Goal: Information Seeking & Learning: Learn about a topic

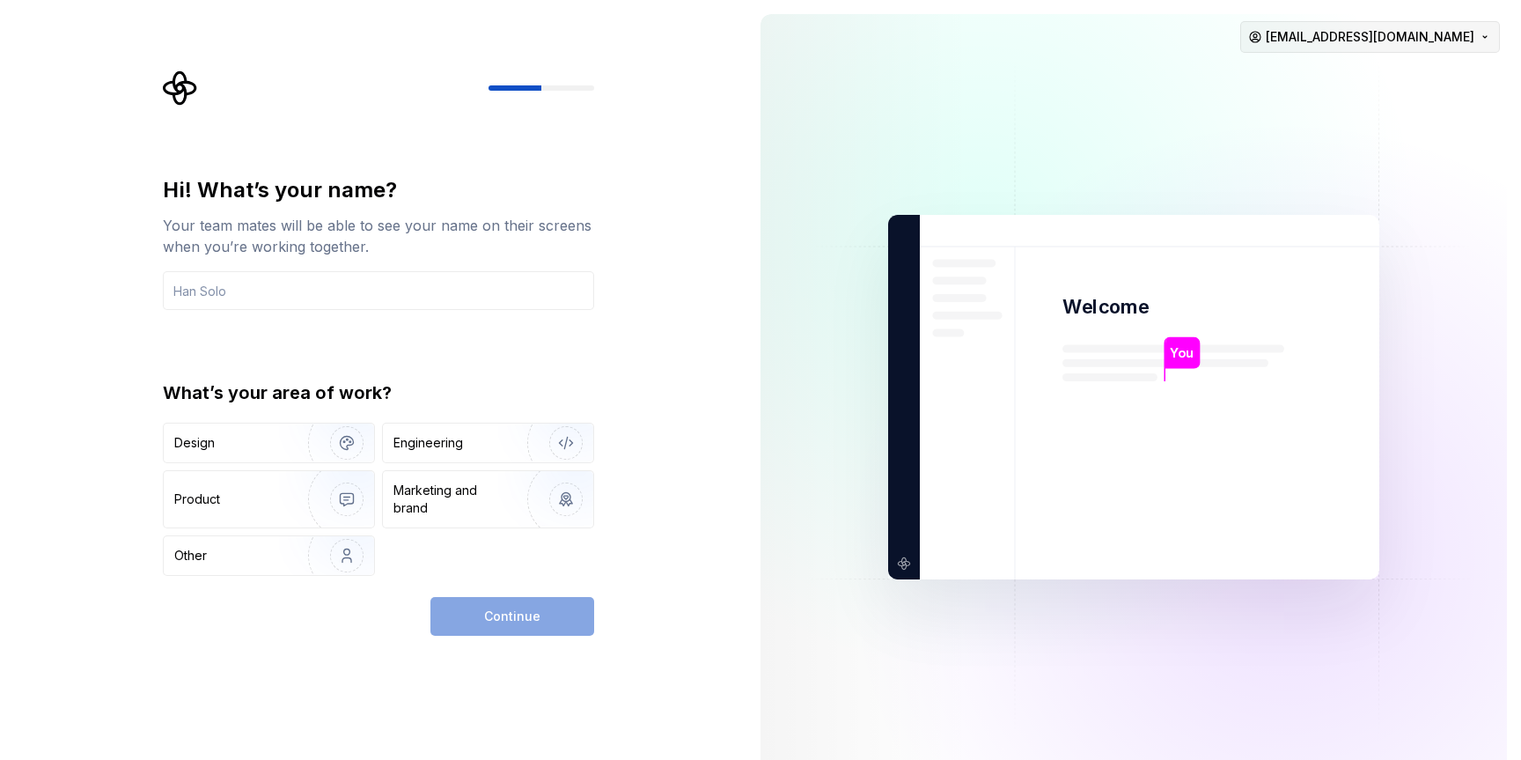
click at [1421, 26] on html "Hi! What’s your name? Your team mates will be able to see your name on their sc…" at bounding box center [760, 380] width 1521 height 760
click at [317, 296] on input "text" at bounding box center [378, 290] width 431 height 39
type input "[PERSON_NAME]"
click at [228, 435] on div "Design" at bounding box center [229, 443] width 111 height 18
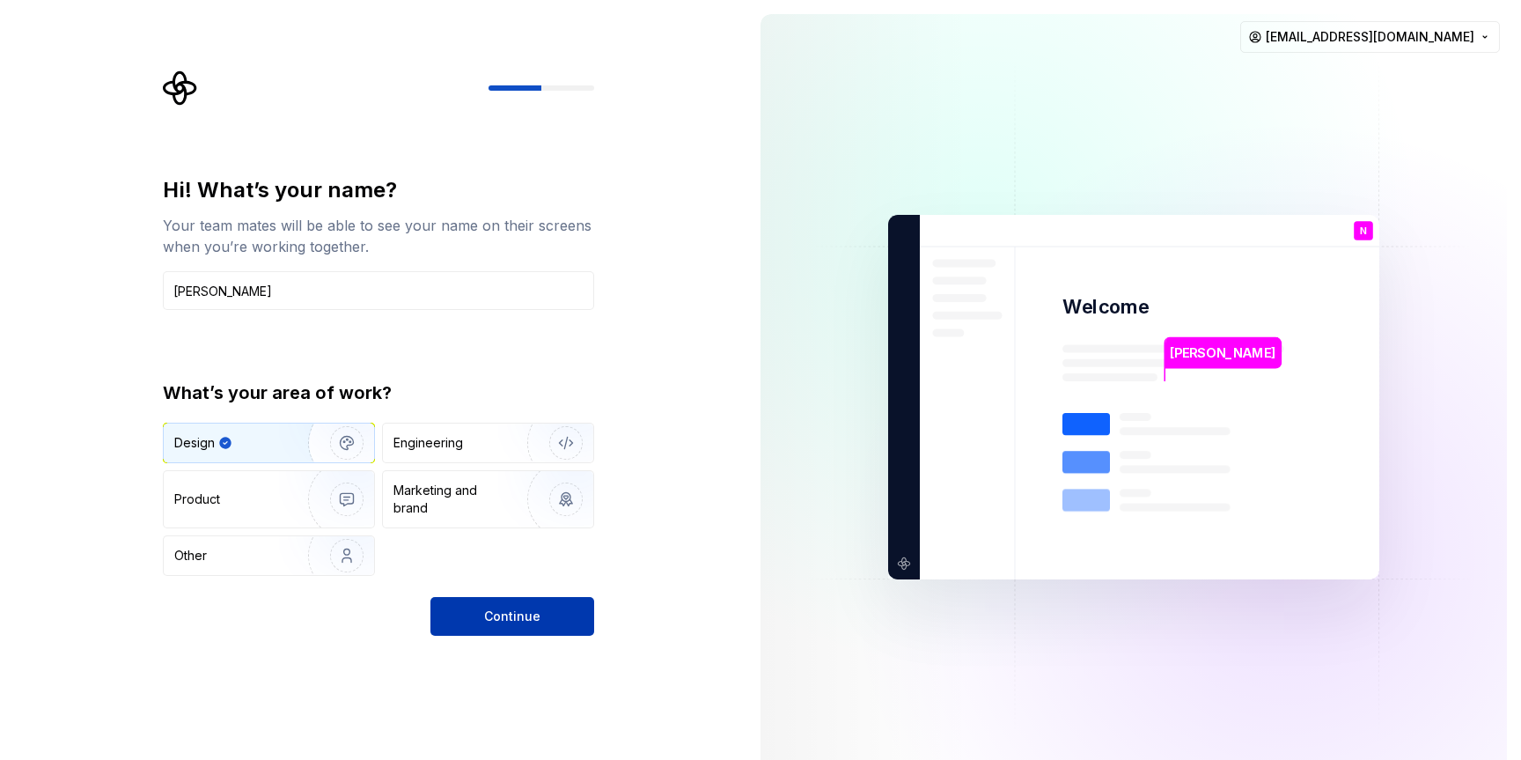
click at [539, 628] on button "Continue" at bounding box center [512, 616] width 164 height 39
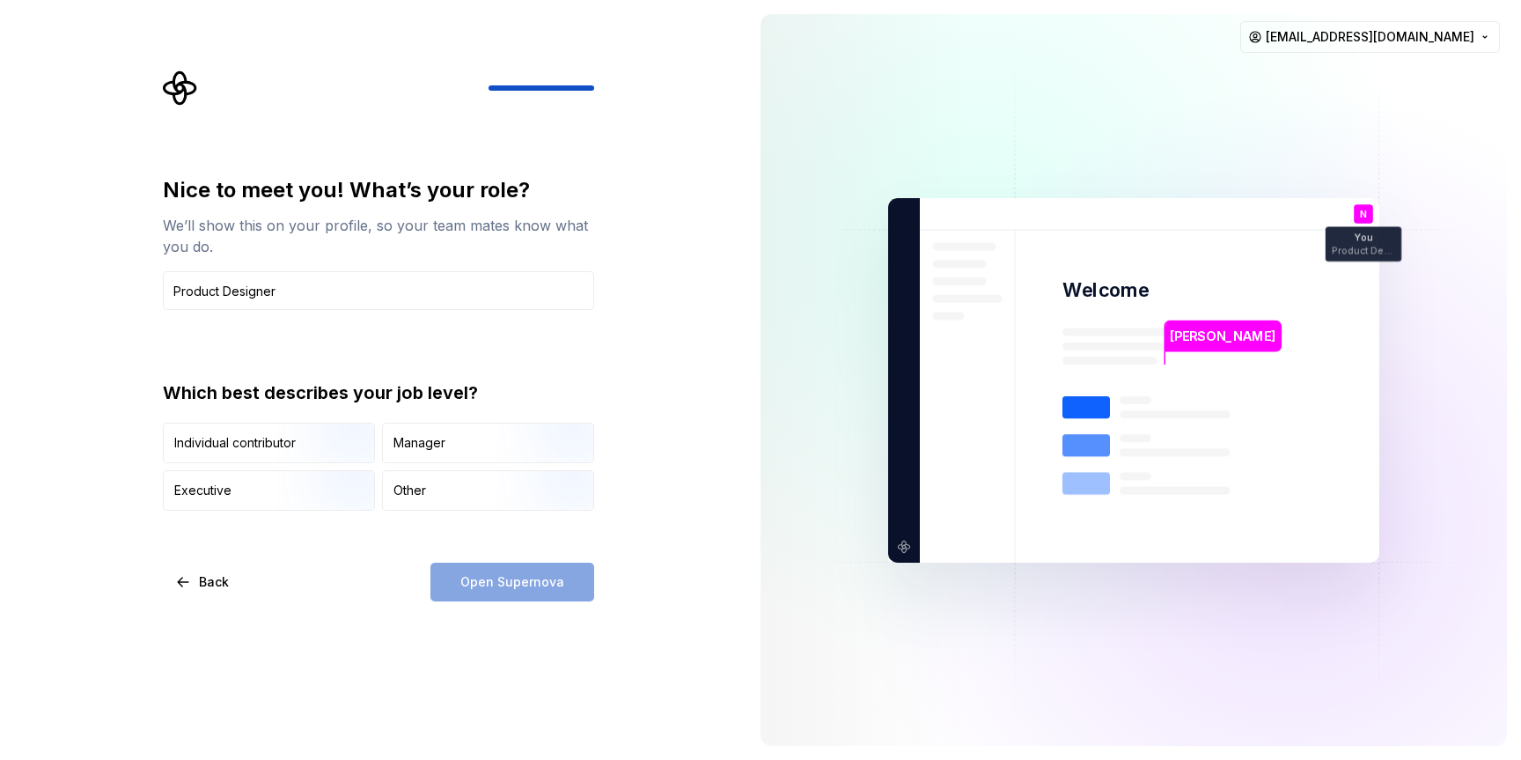
type input "Product Designer"
click at [471, 362] on div "Nice to meet you! What’s your role? We’ll show this on your profile, so your te…" at bounding box center [378, 343] width 431 height 335
click at [332, 430] on img "button" at bounding box center [332, 465] width 113 height 118
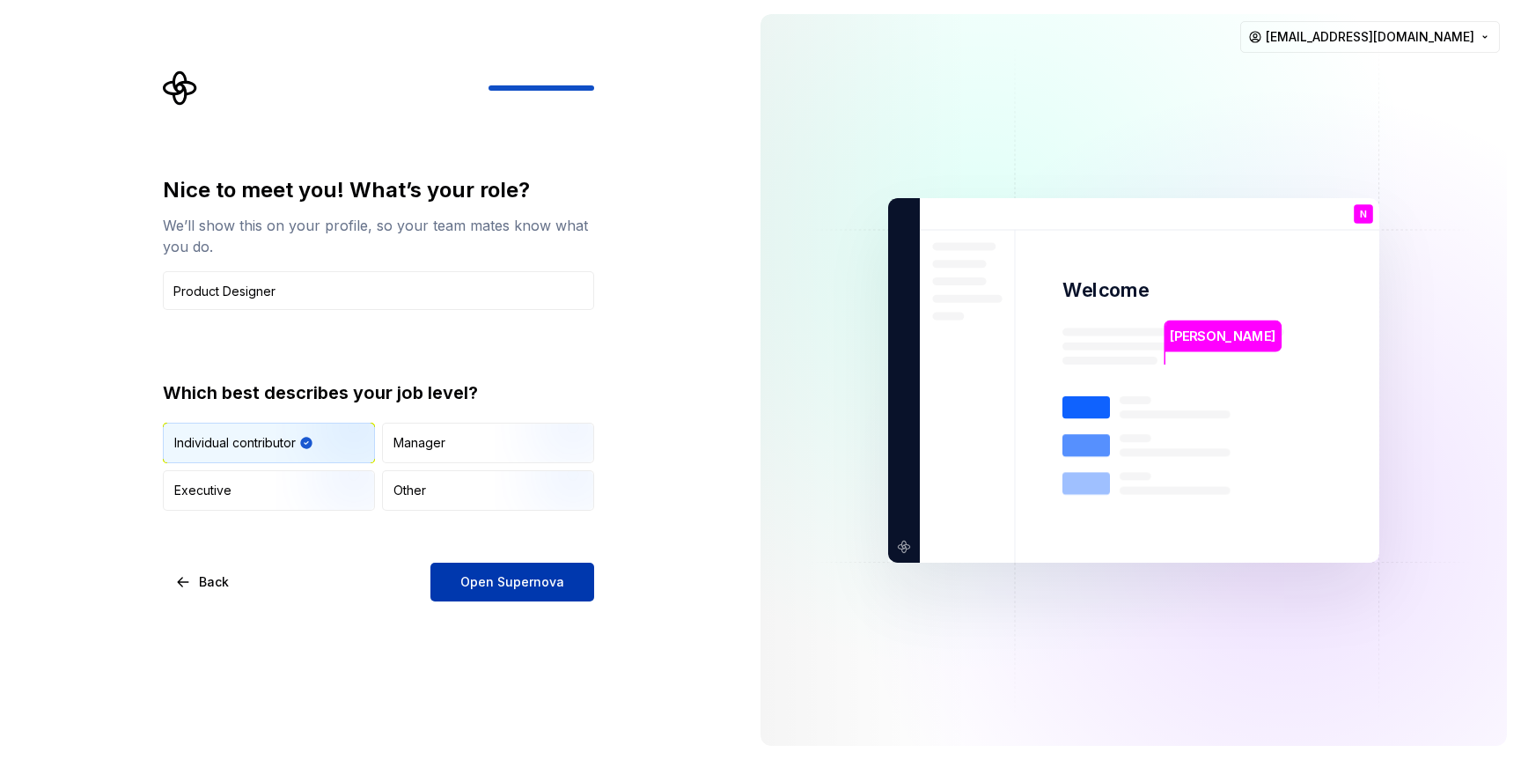
click at [515, 591] on button "Open Supernova" at bounding box center [512, 582] width 164 height 39
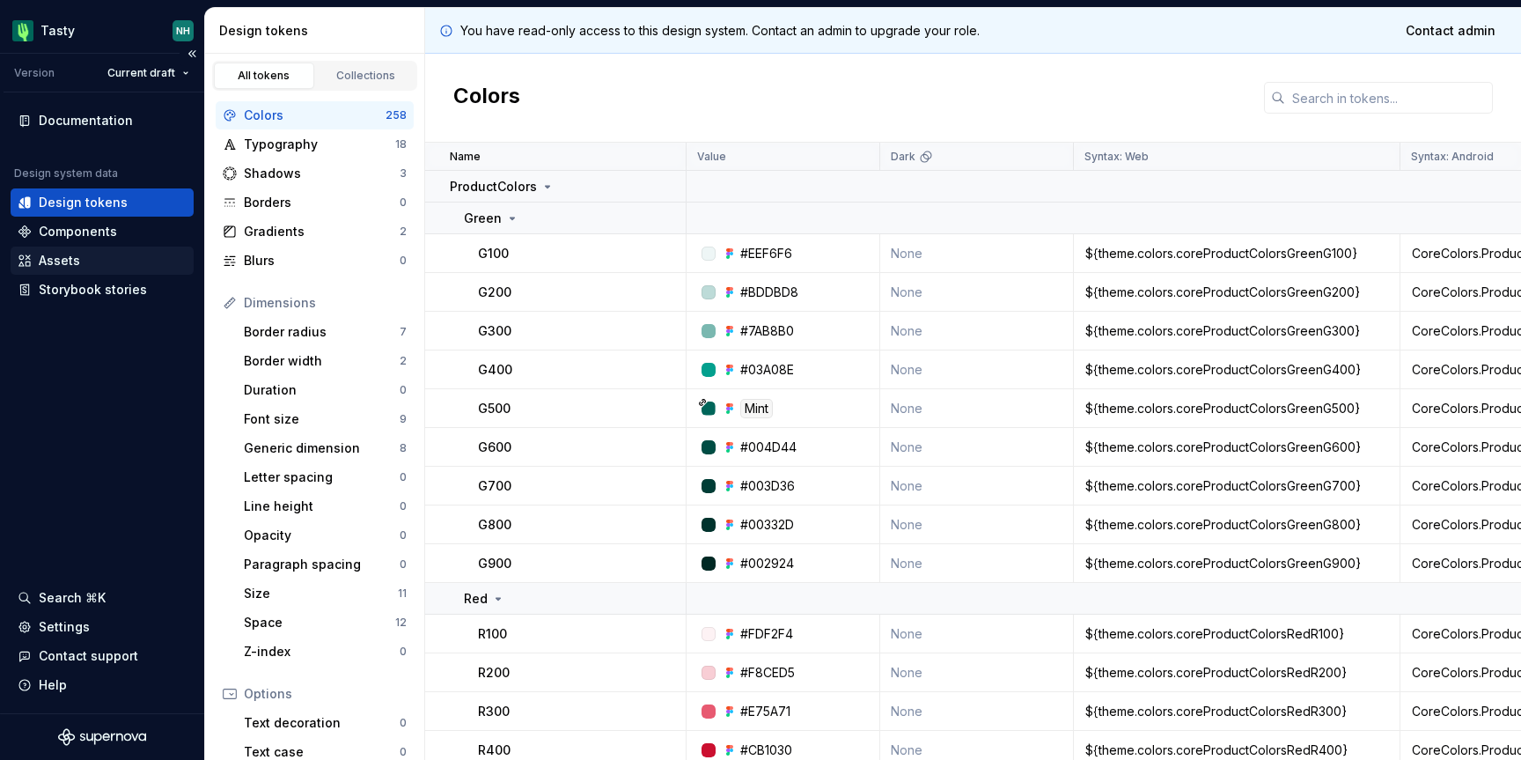
click at [76, 255] on div "Assets" at bounding box center [59, 261] width 41 height 18
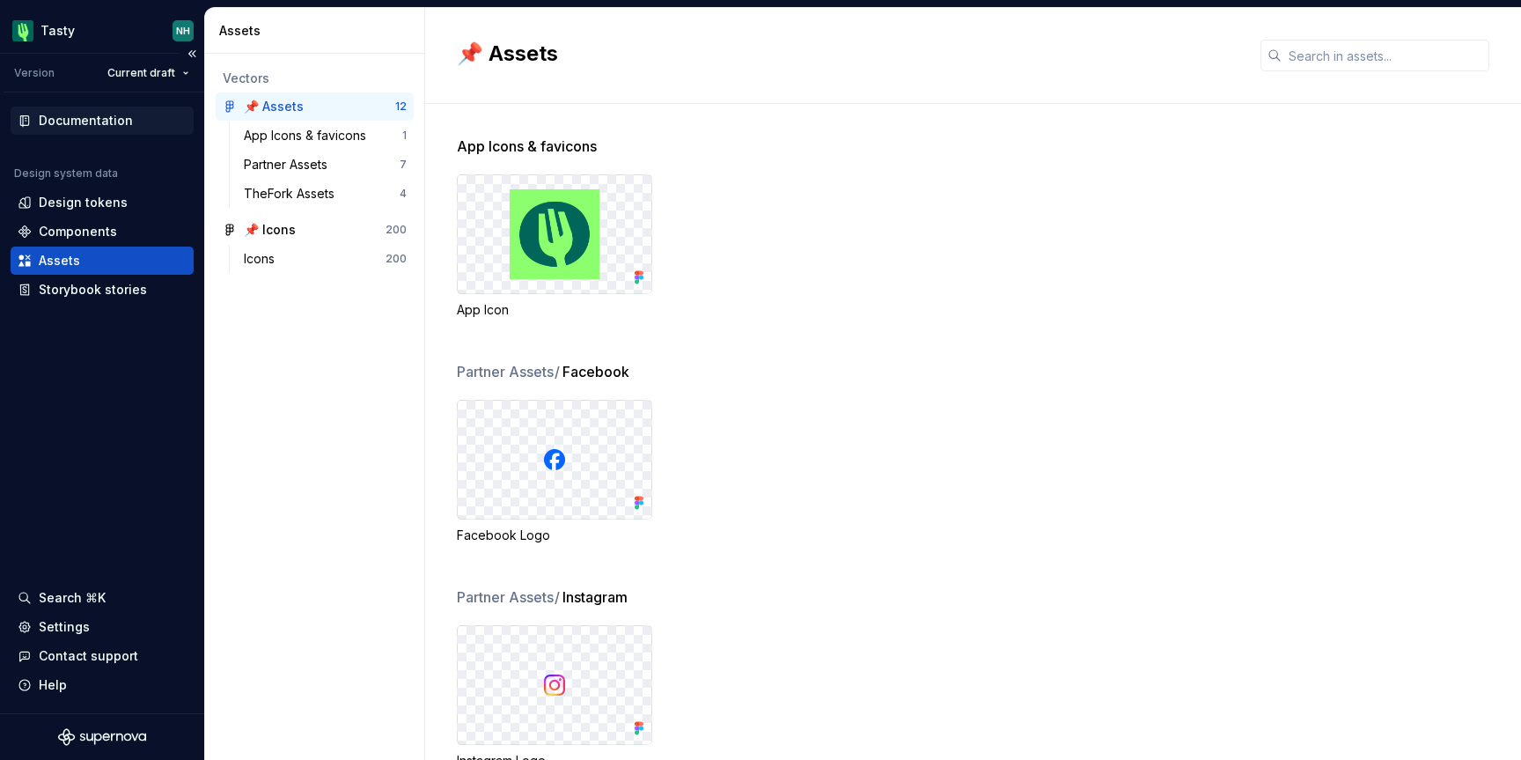
click at [48, 124] on div "Documentation" at bounding box center [86, 121] width 94 height 18
click at [146, 80] on html "Tasty NH Version Current draft Documentation Design system data Design tokens C…" at bounding box center [760, 380] width 1521 height 760
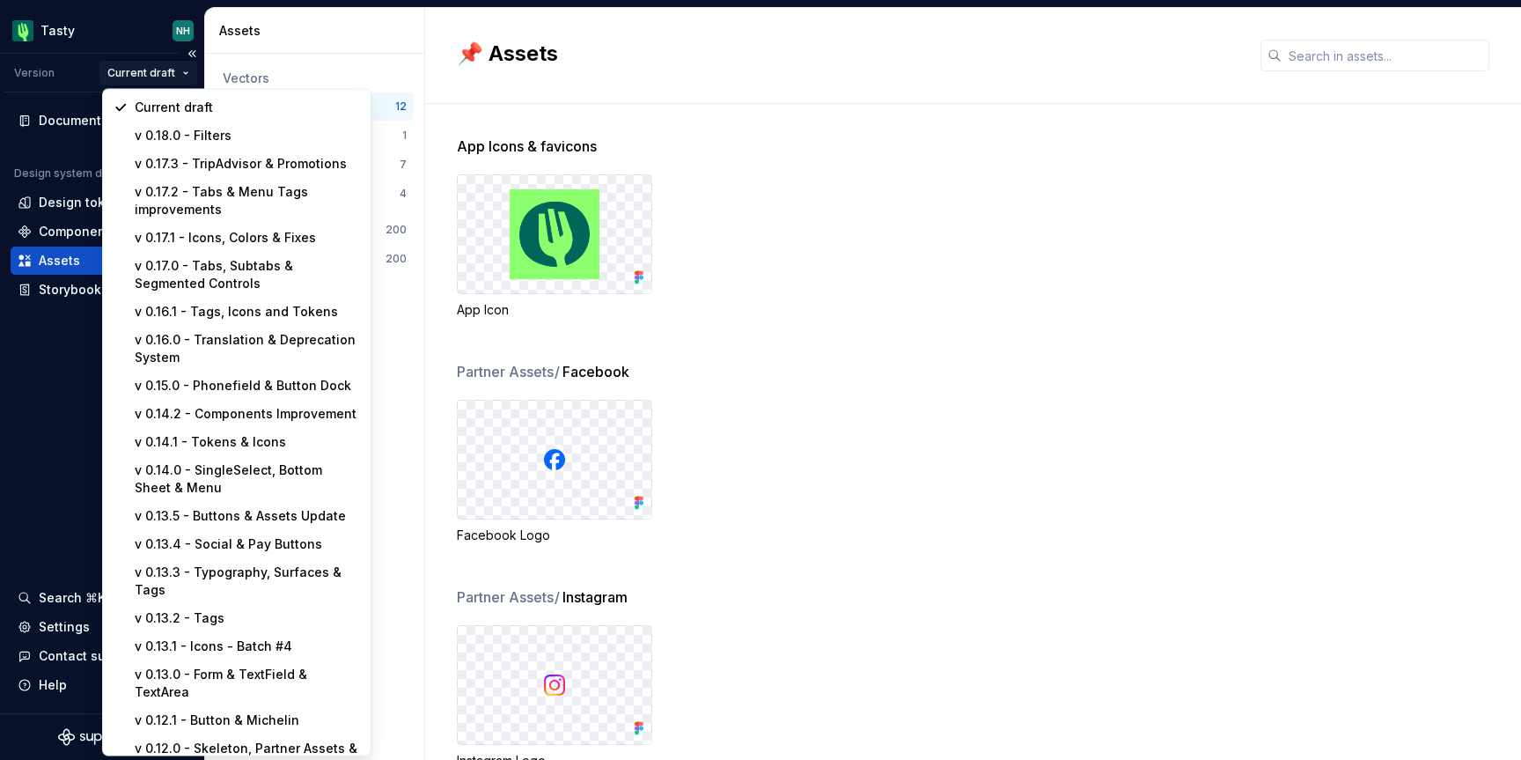
click at [146, 80] on html "Tasty NH Version Current draft Documentation Design system data Design tokens C…" at bounding box center [760, 380] width 1521 height 760
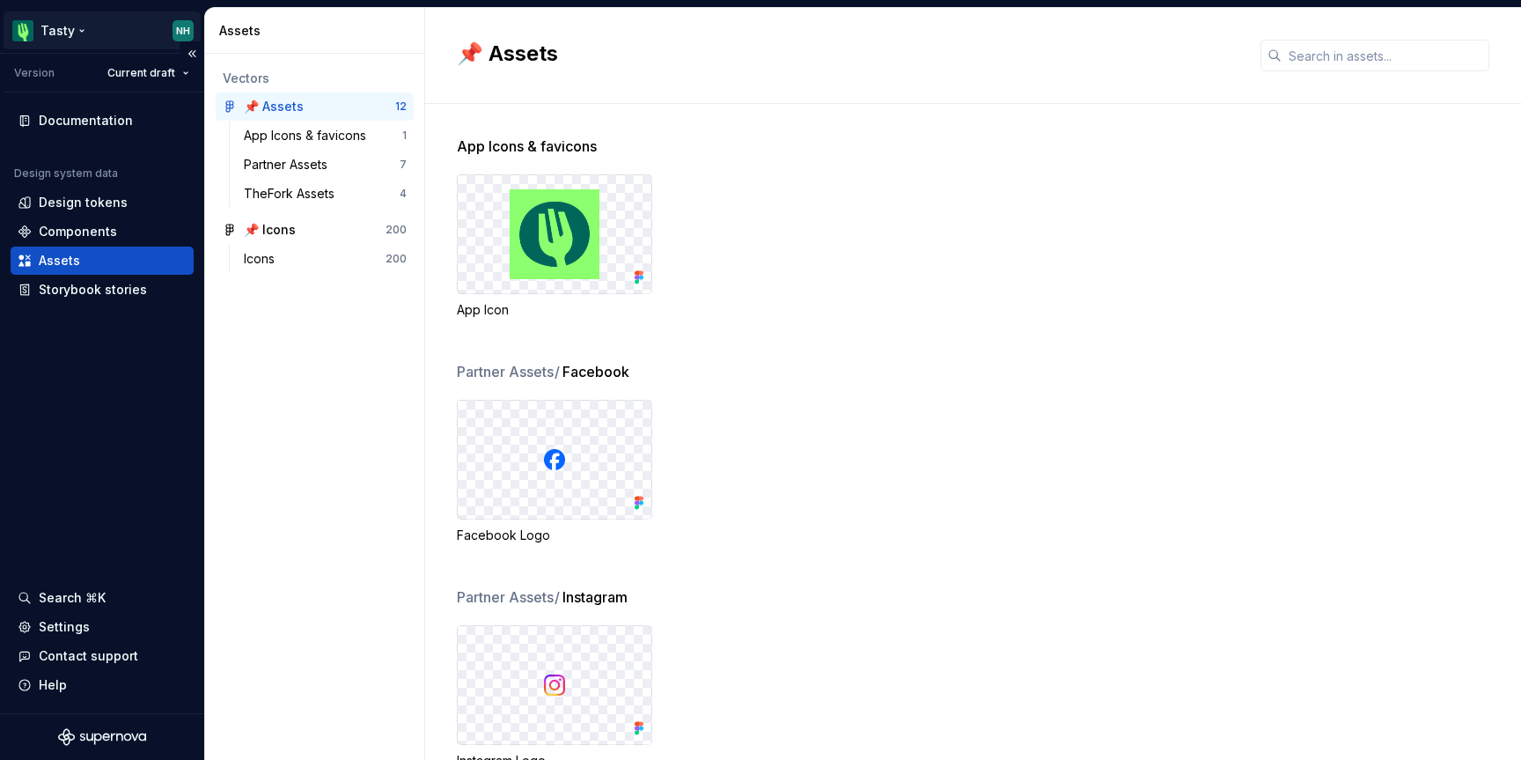
click at [67, 33] on html "Tasty NH Version Current draft Documentation Design system data Design tokens C…" at bounding box center [760, 380] width 1521 height 760
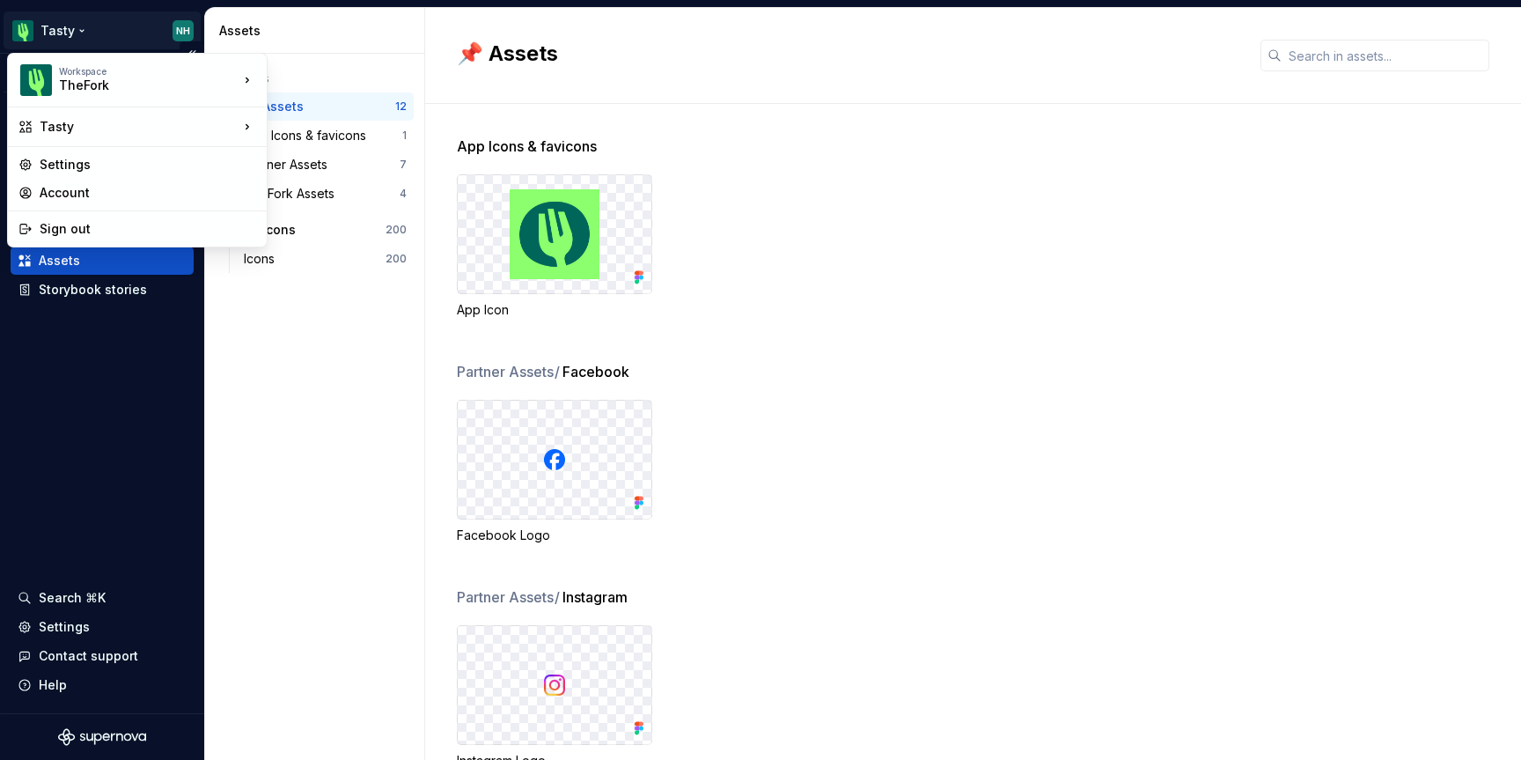
click at [67, 33] on html "Tasty NH Version Current draft Documentation Design system data Design tokens C…" at bounding box center [760, 380] width 1521 height 760
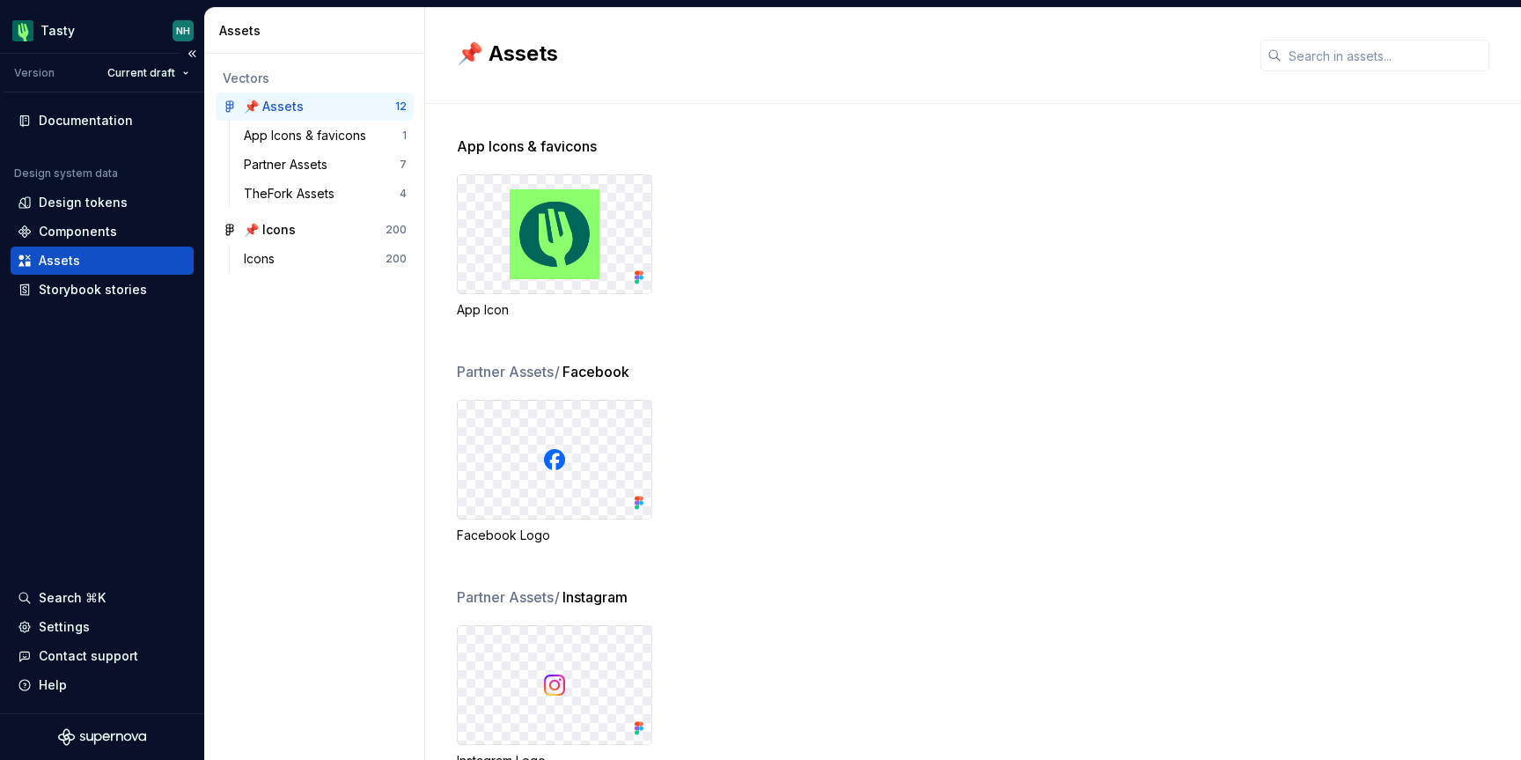
click at [113, 732] on icon "Supernova Logo" at bounding box center [102, 737] width 88 height 18
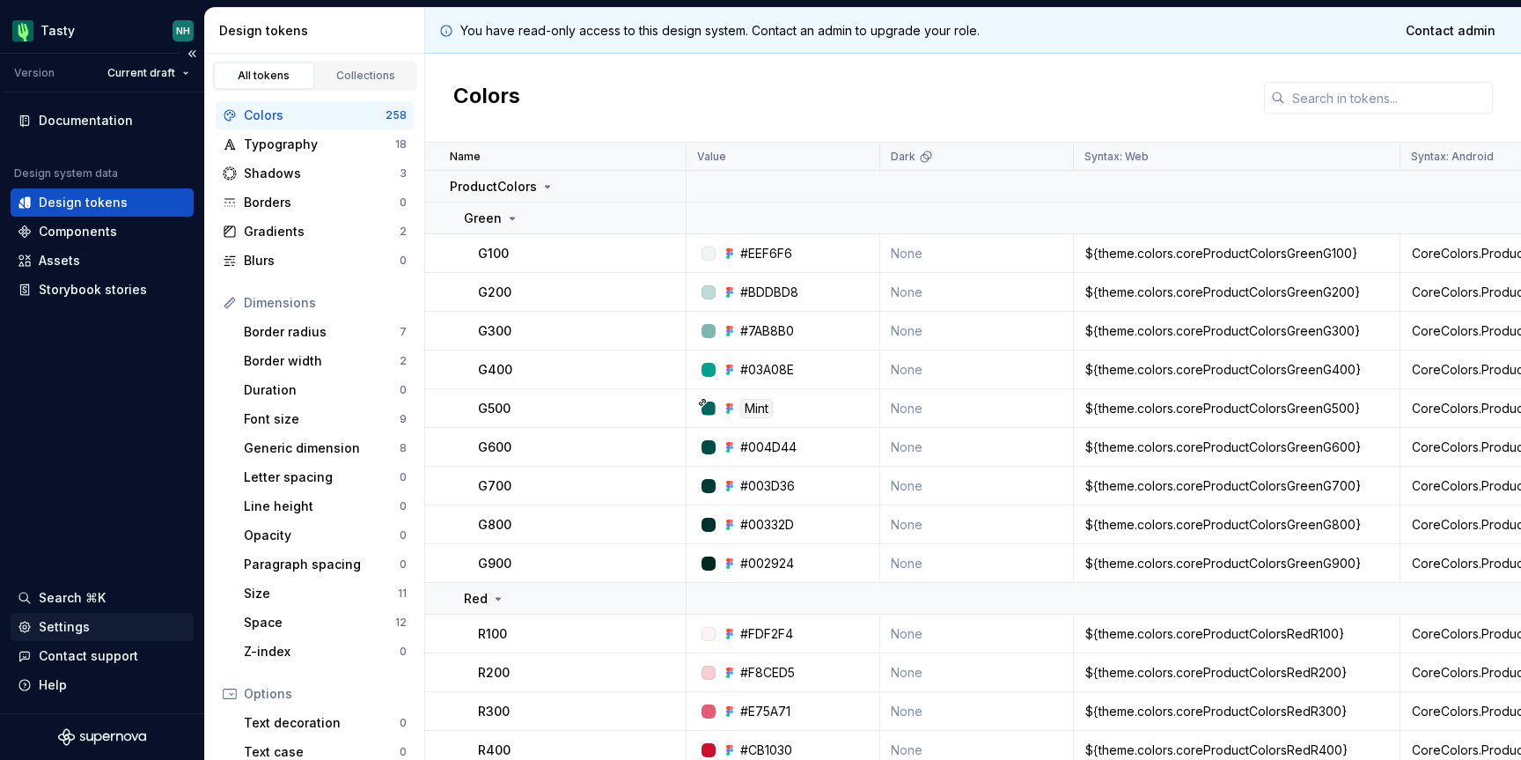
click at [74, 639] on div "Settings" at bounding box center [102, 627] width 183 height 28
click at [77, 644] on div "Contact support" at bounding box center [102, 656] width 183 height 28
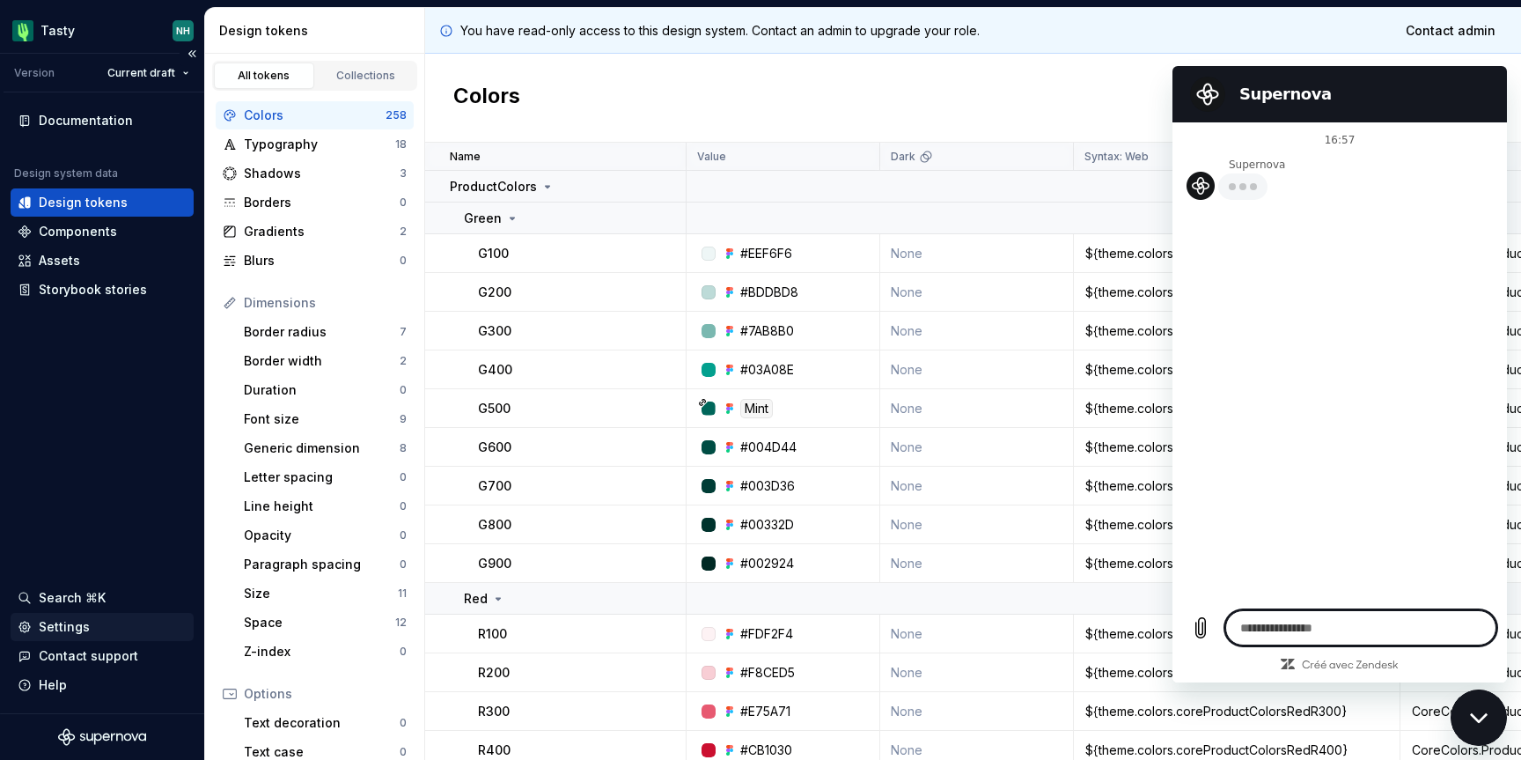
click at [84, 622] on div "Settings" at bounding box center [64, 627] width 51 height 18
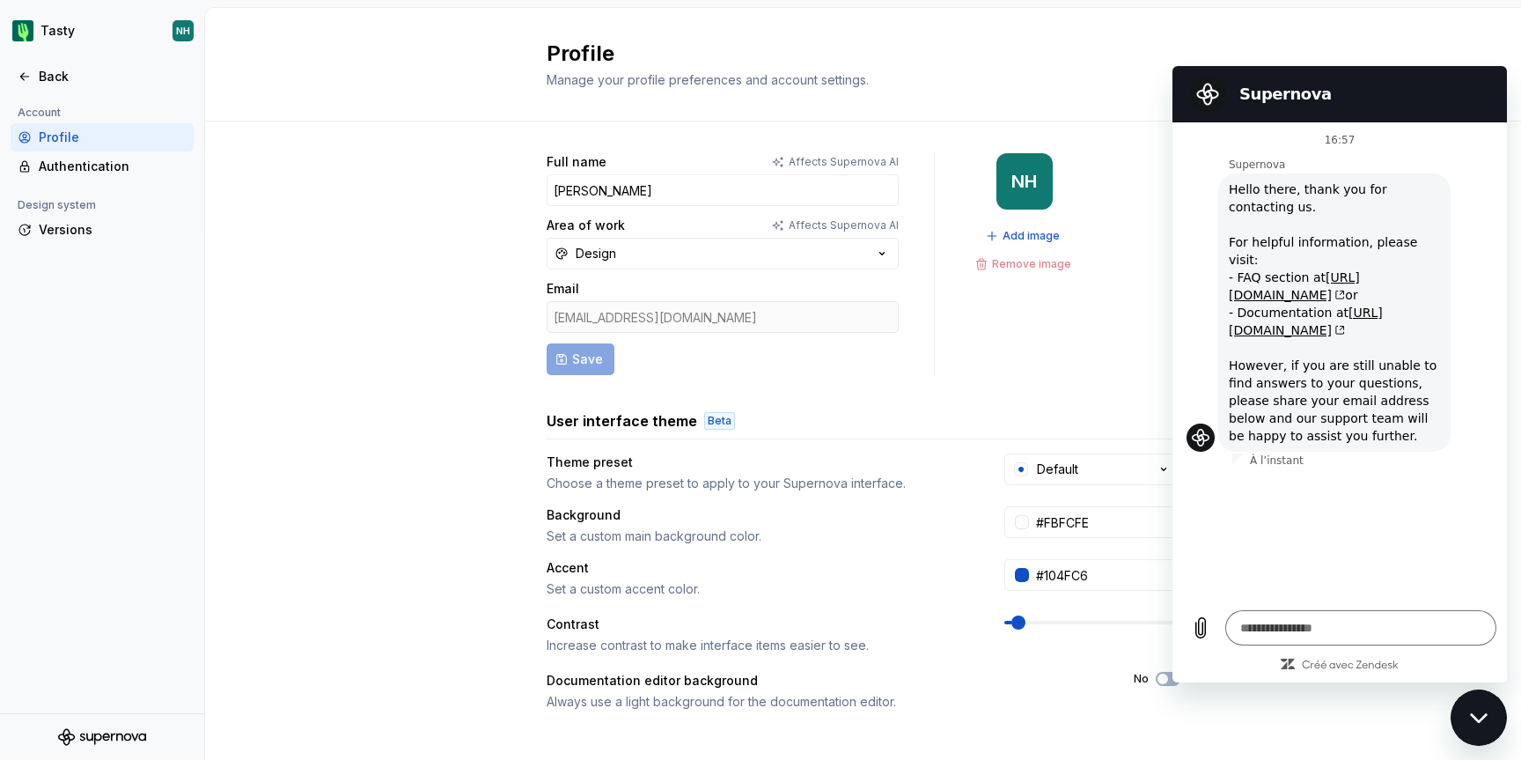
click at [1473, 90] on h2 "Supernova" at bounding box center [1364, 94] width 250 height 21
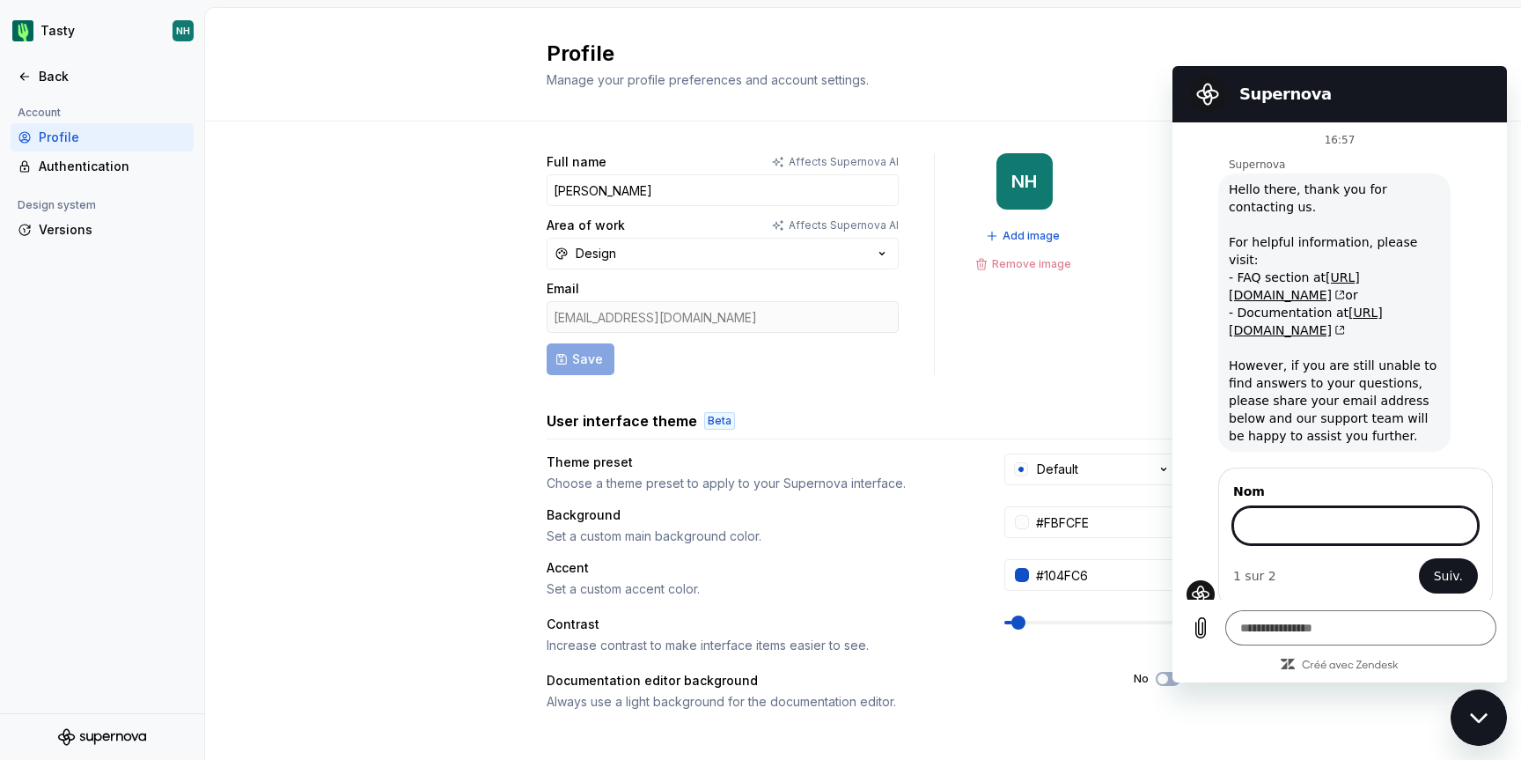
click at [1499, 709] on div "Fermer la fenêtre de messagerie" at bounding box center [1479, 717] width 53 height 53
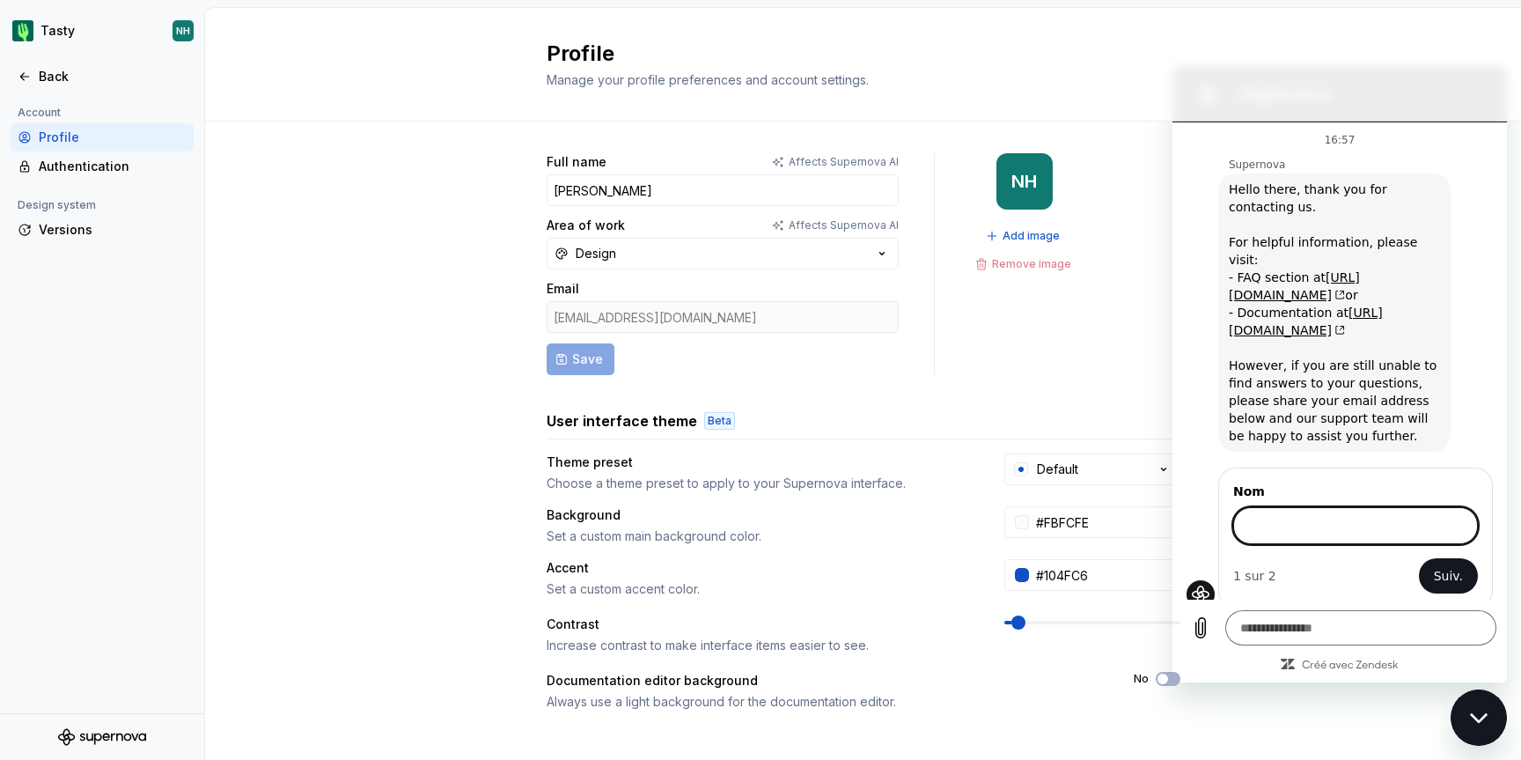
type textarea "*"
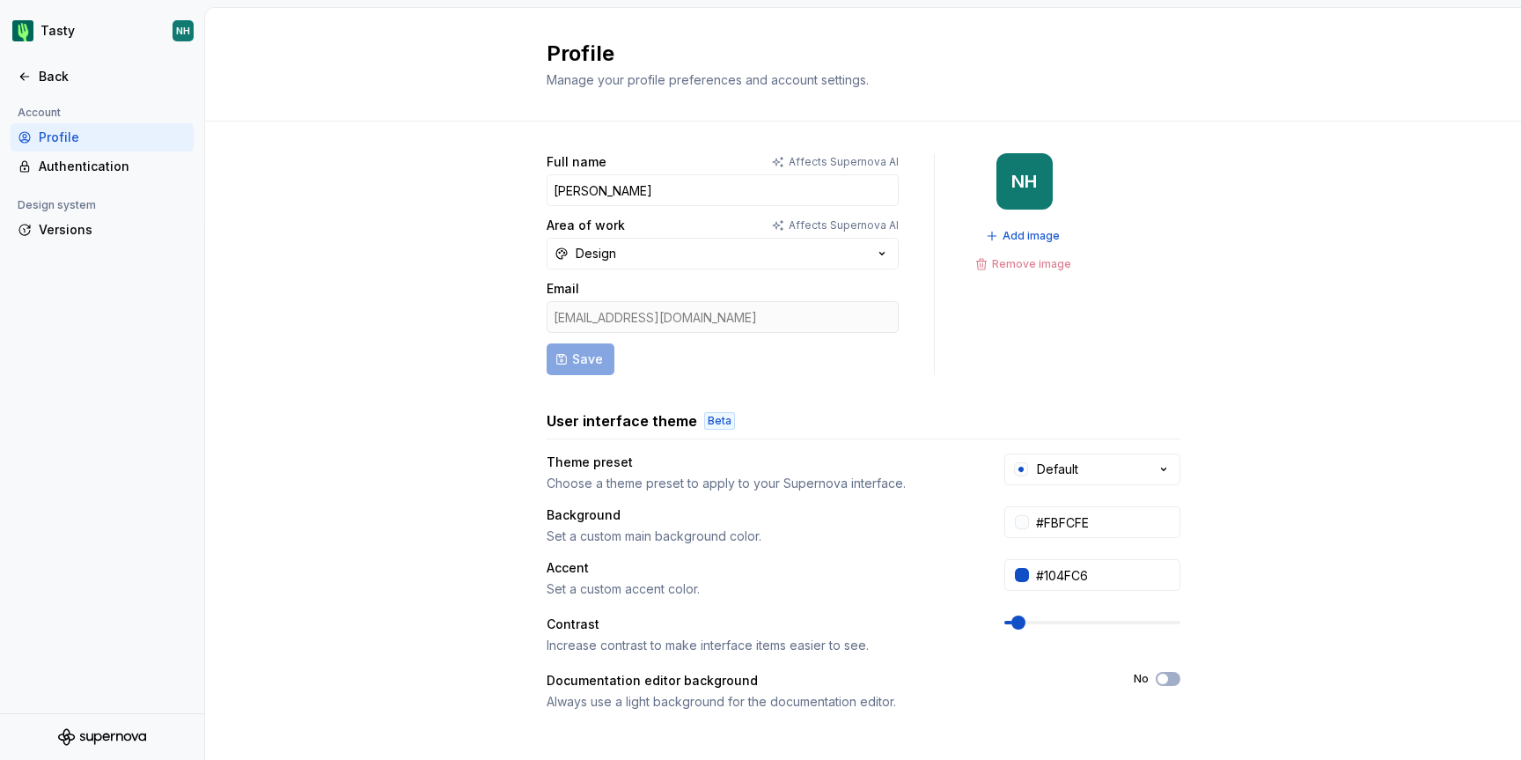
scroll to position [249, 0]
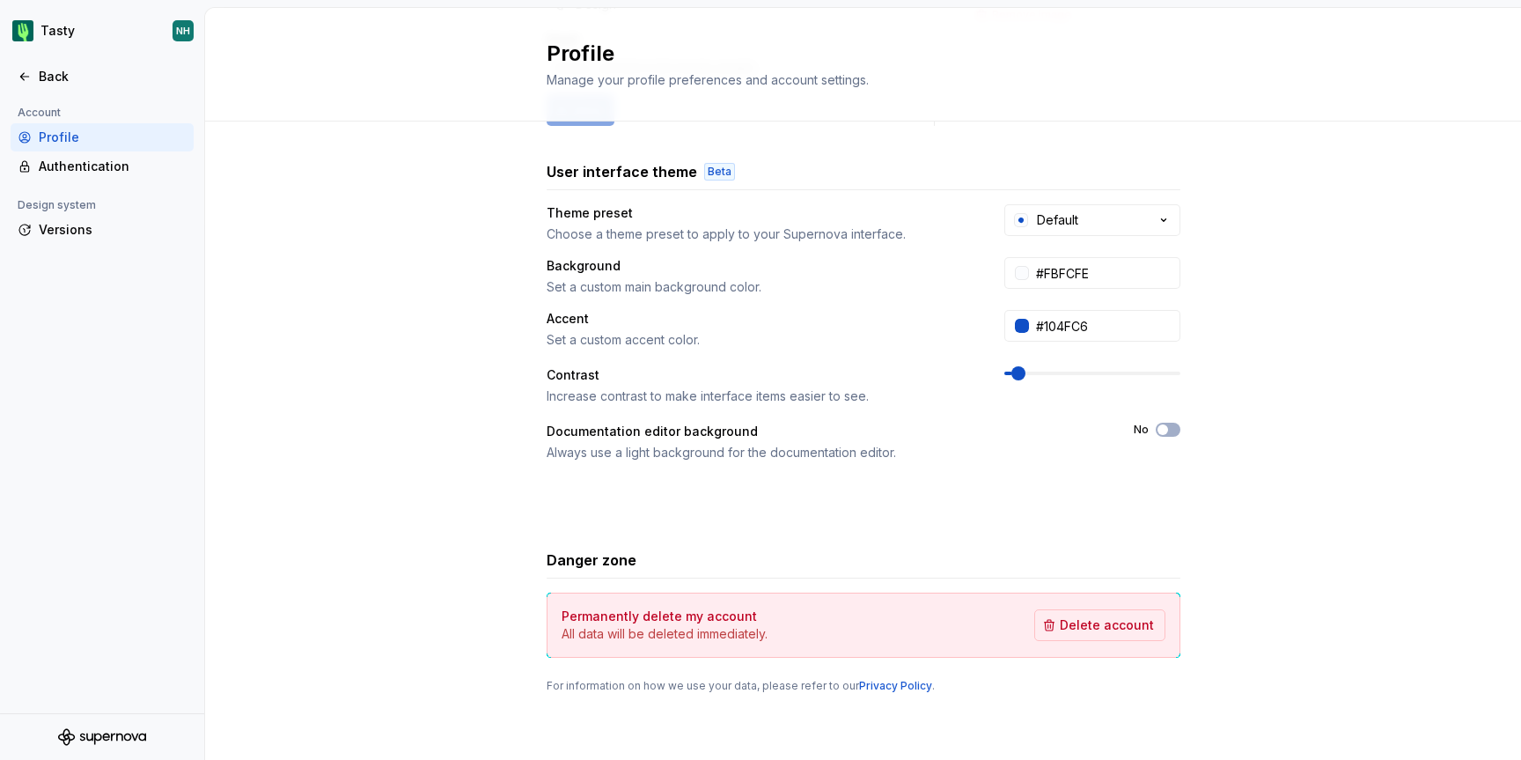
click at [65, 200] on div "Design system" at bounding box center [57, 205] width 92 height 21
click at [72, 165] on div "Authentication" at bounding box center [113, 167] width 148 height 18
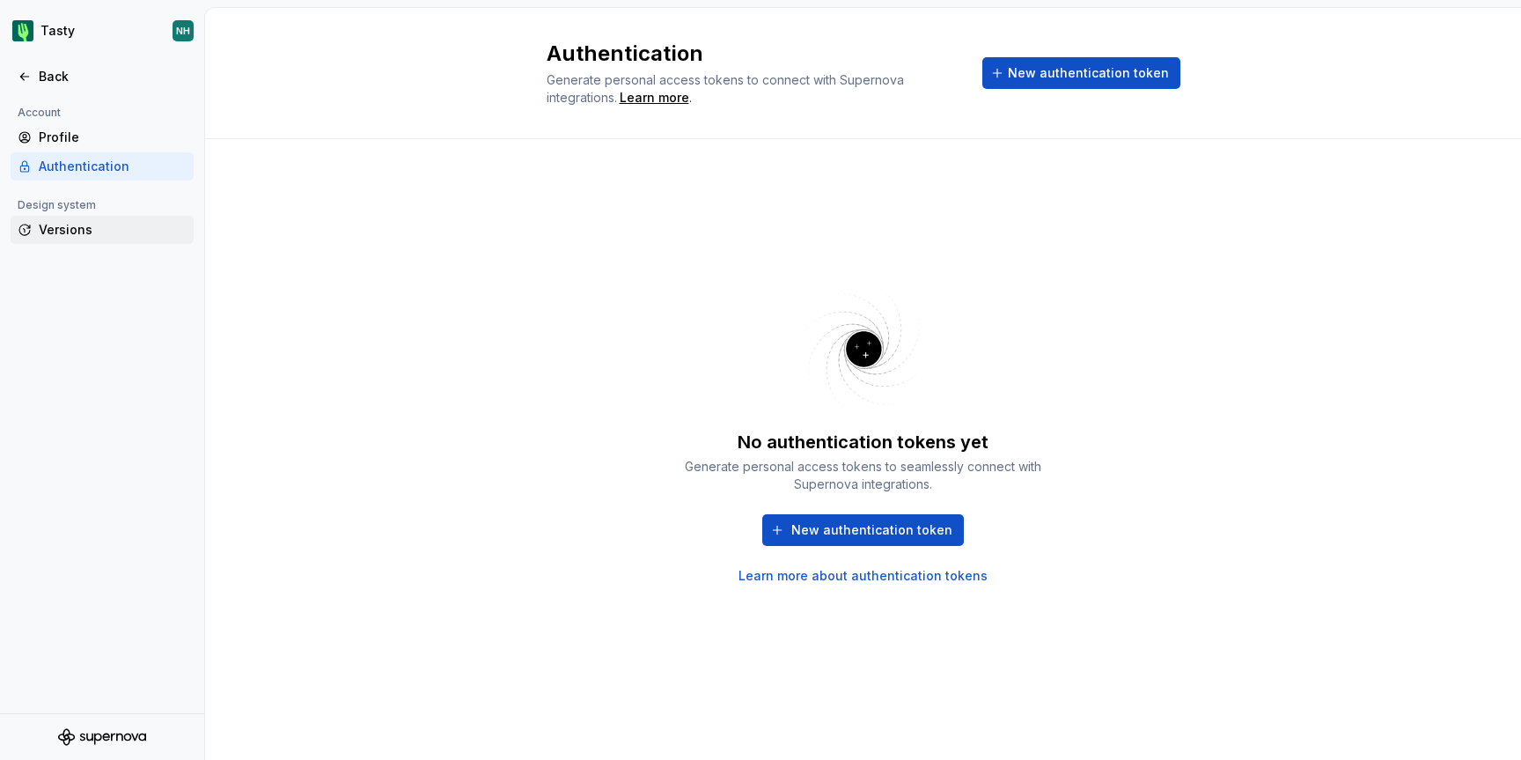
click at [63, 225] on div "Versions" at bounding box center [113, 230] width 148 height 18
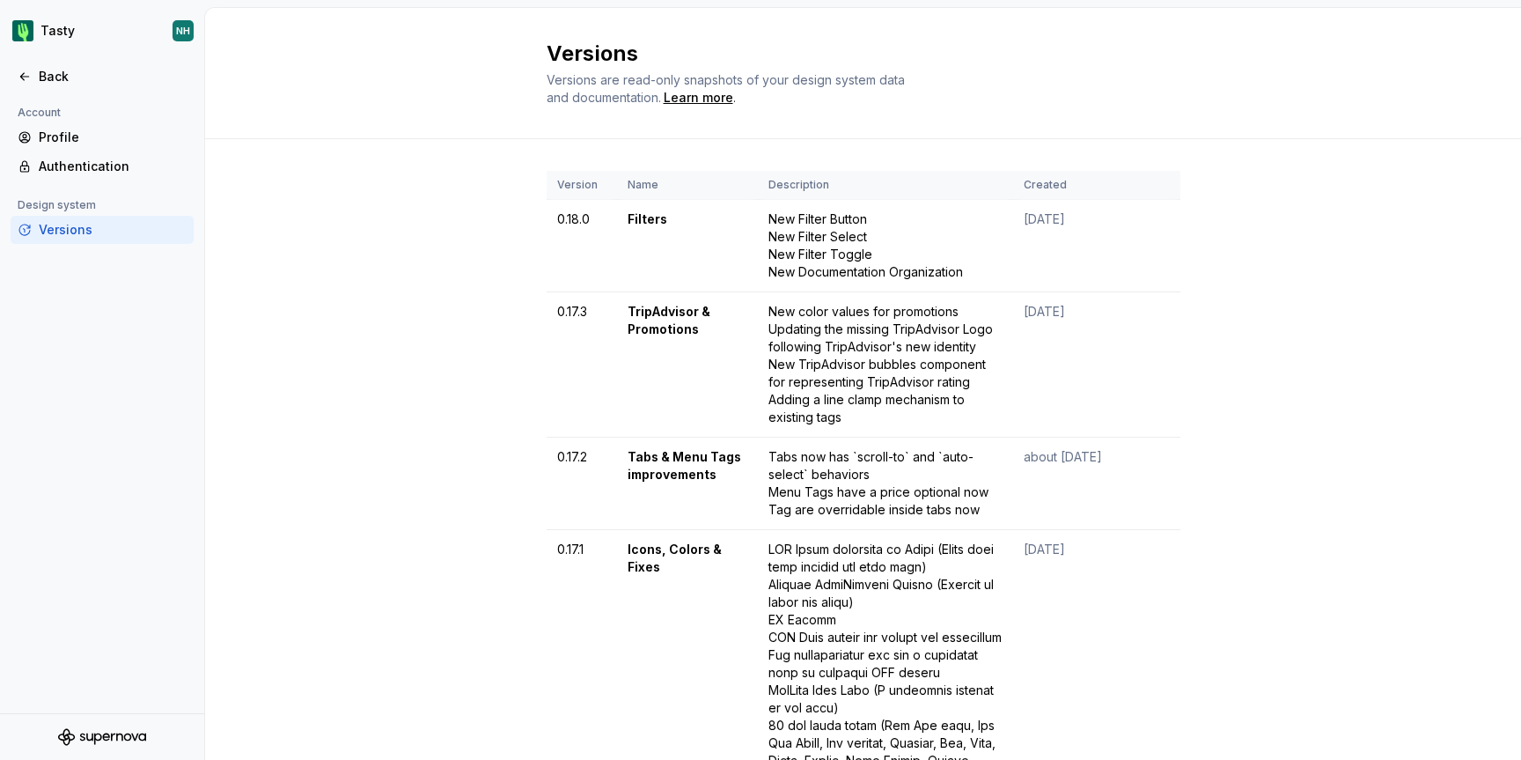
click at [26, 92] on div at bounding box center [102, 96] width 204 height 11
click at [26, 85] on div "Back" at bounding box center [102, 77] width 183 height 28
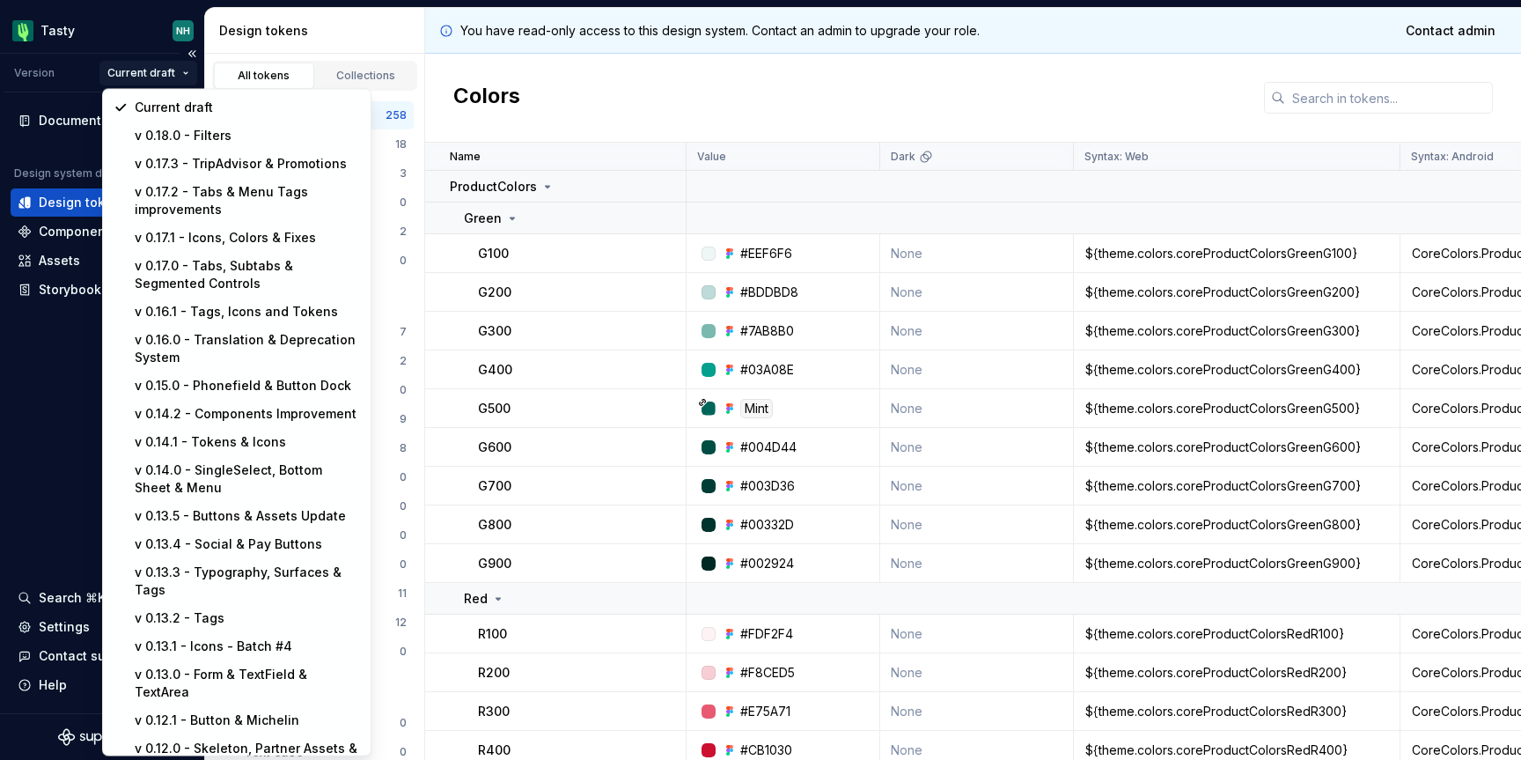
click at [122, 75] on html "Tasty NH Version Current draft Documentation Design system data Design tokens C…" at bounding box center [760, 380] width 1521 height 760
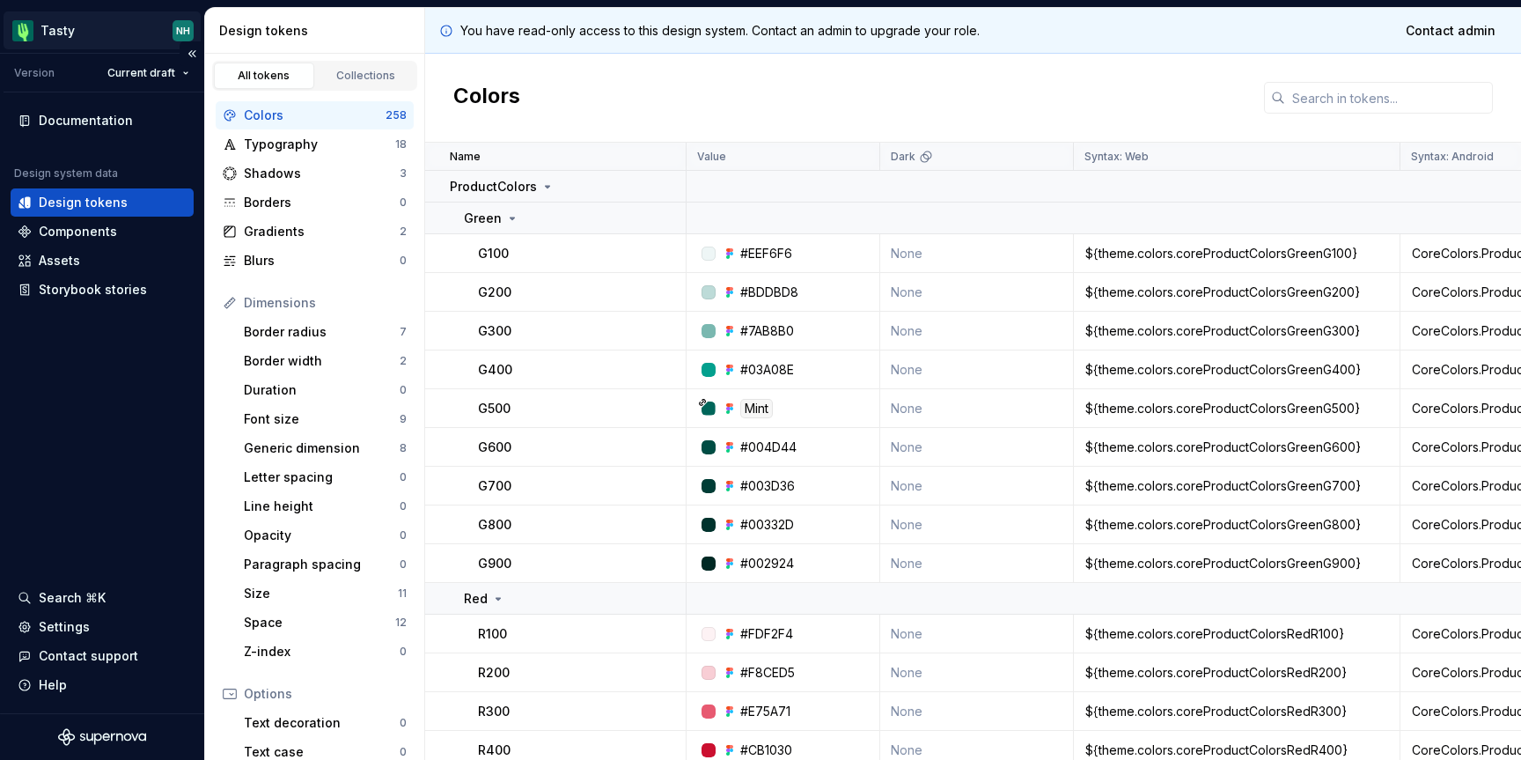
click at [51, 27] on html "Tasty NH Version Current draft Documentation Design system data Design tokens C…" at bounding box center [760, 380] width 1521 height 760
click at [50, 386] on html "Tasty NH Version Current draft Documentation Design system data Design tokens C…" at bounding box center [760, 380] width 1521 height 760
click at [71, 288] on div "Storybook stories" at bounding box center [93, 290] width 108 height 18
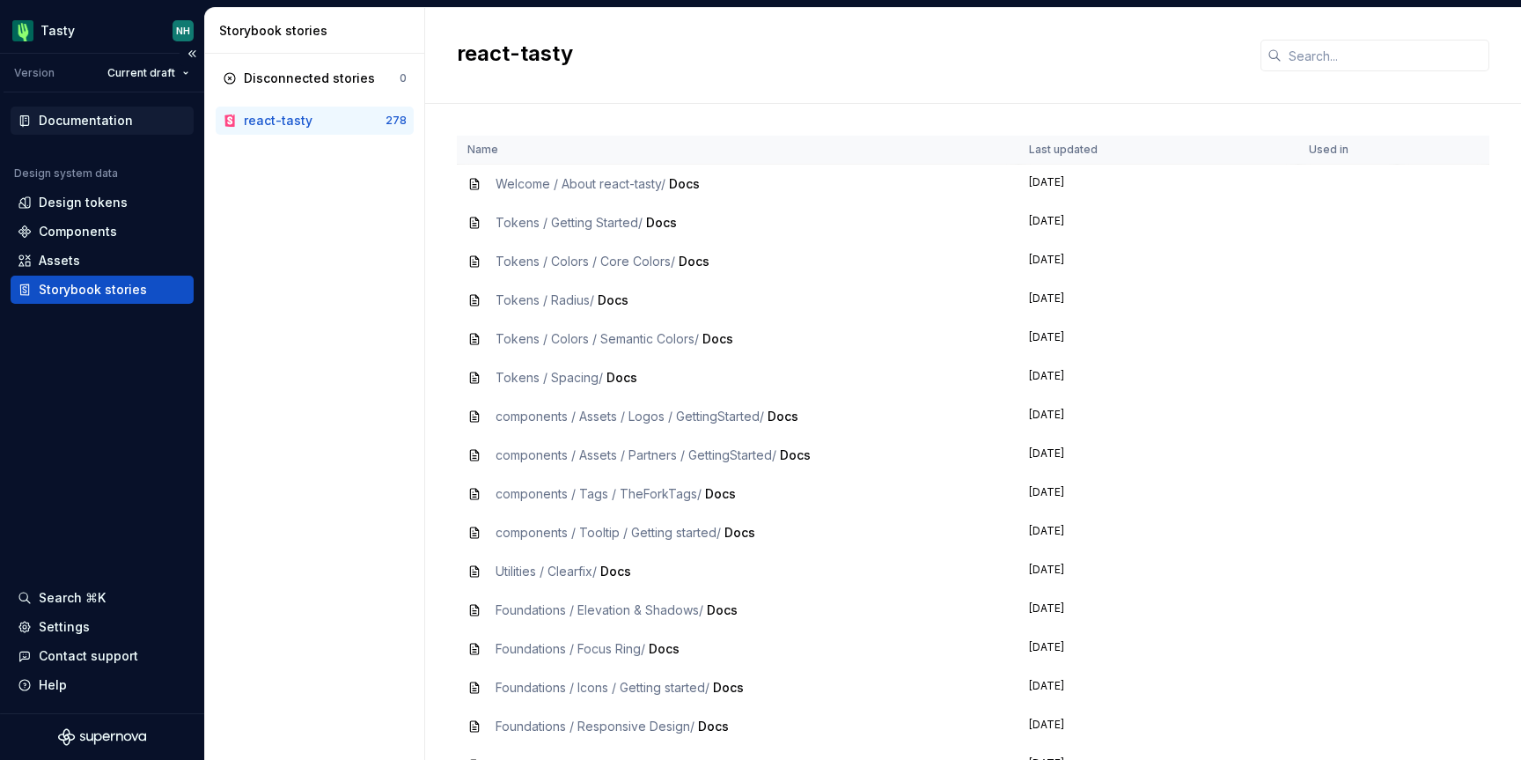
click at [88, 128] on div "Documentation" at bounding box center [86, 121] width 94 height 18
